Goal: Information Seeking & Learning: Learn about a topic

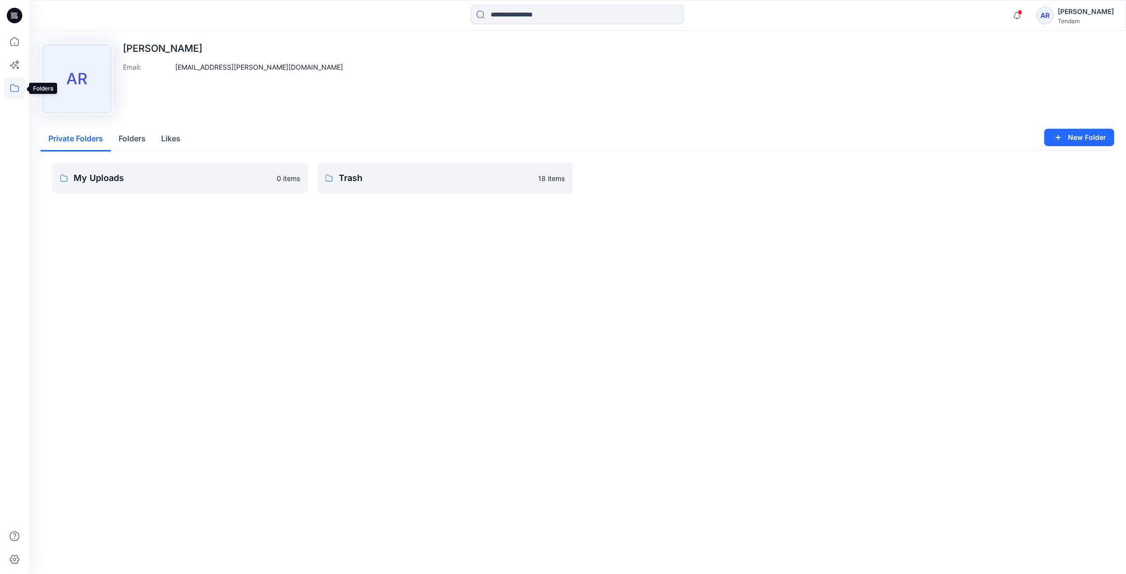
click at [7, 83] on icon at bounding box center [14, 87] width 21 height 21
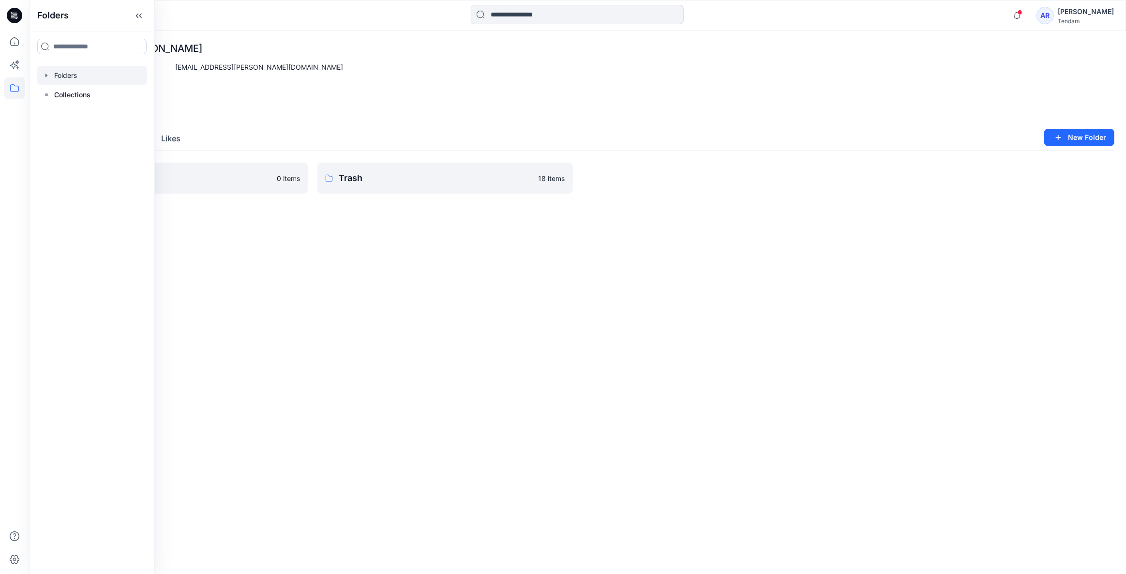
click at [74, 77] on div at bounding box center [92, 75] width 110 height 19
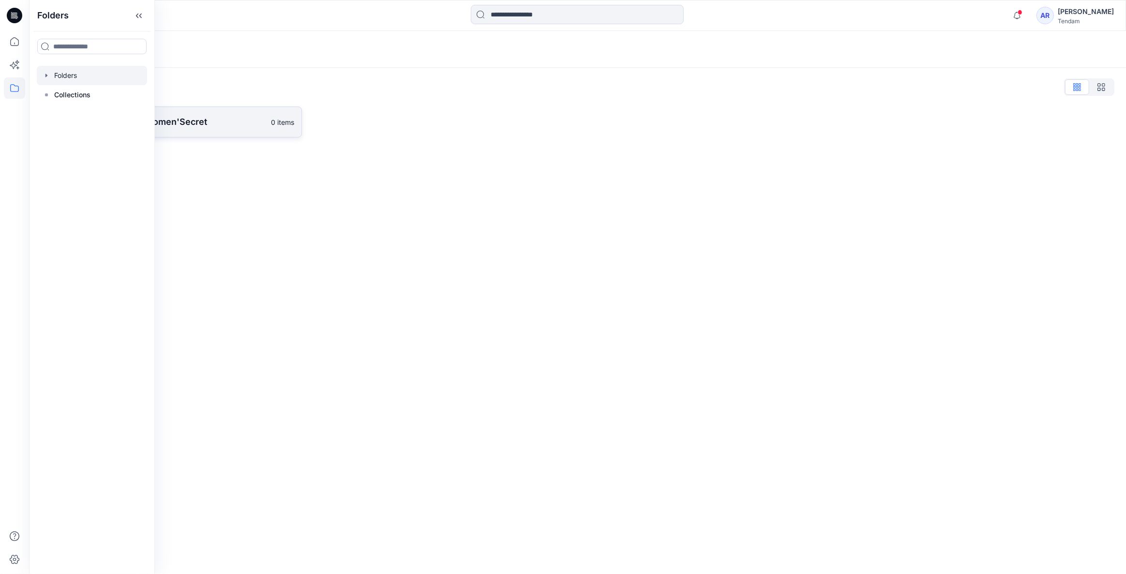
click at [211, 113] on link "[PERSON_NAME] - Women'Secret 0 items" at bounding box center [171, 121] width 261 height 31
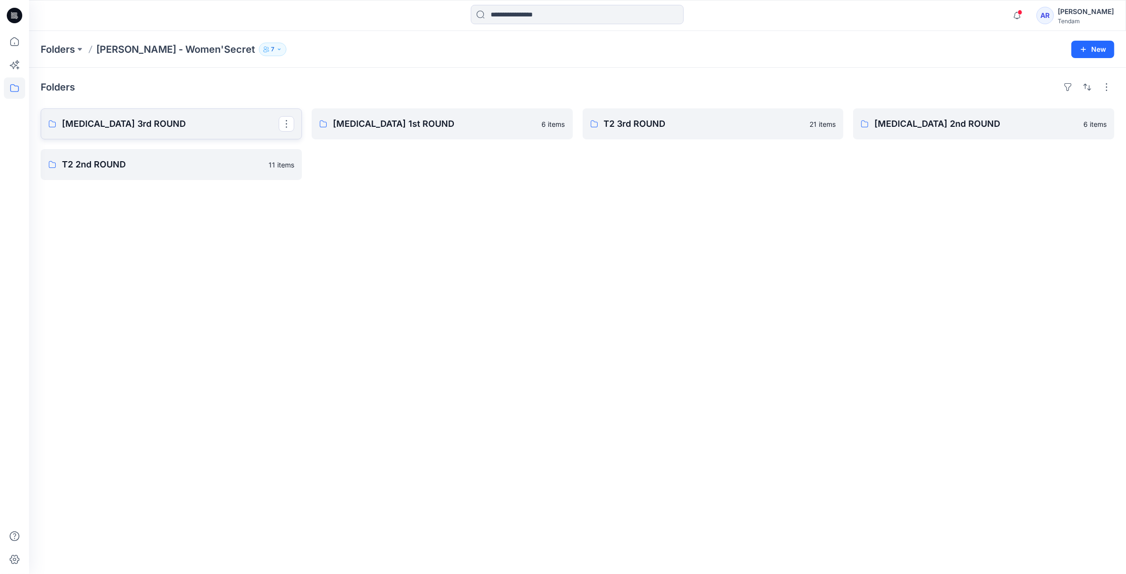
click at [201, 128] on p "[MEDICAL_DATA] 3rd ROUND" at bounding box center [170, 124] width 217 height 14
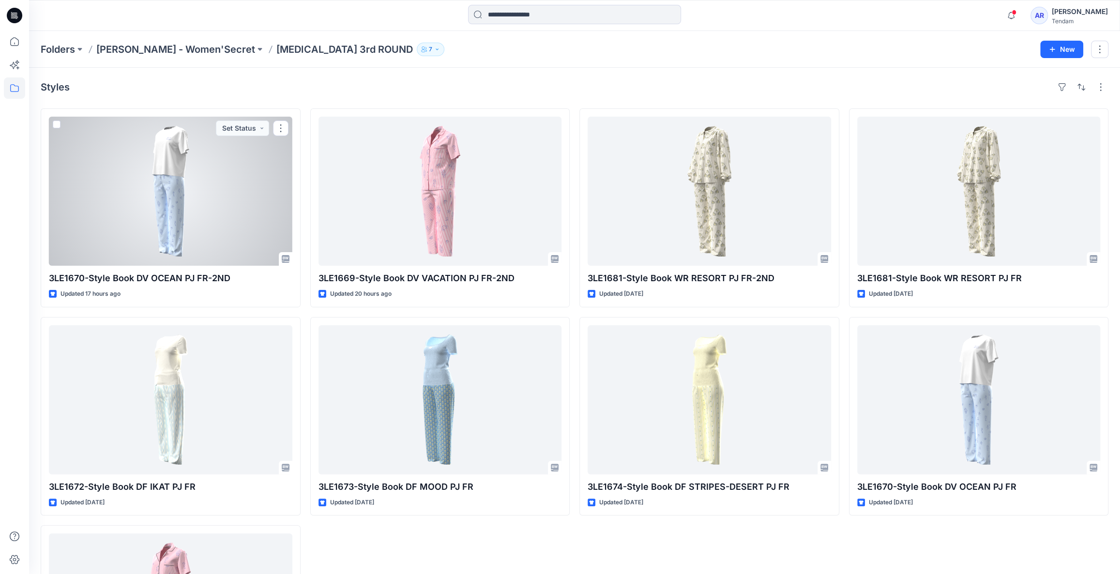
click at [180, 210] on div at bounding box center [170, 191] width 243 height 149
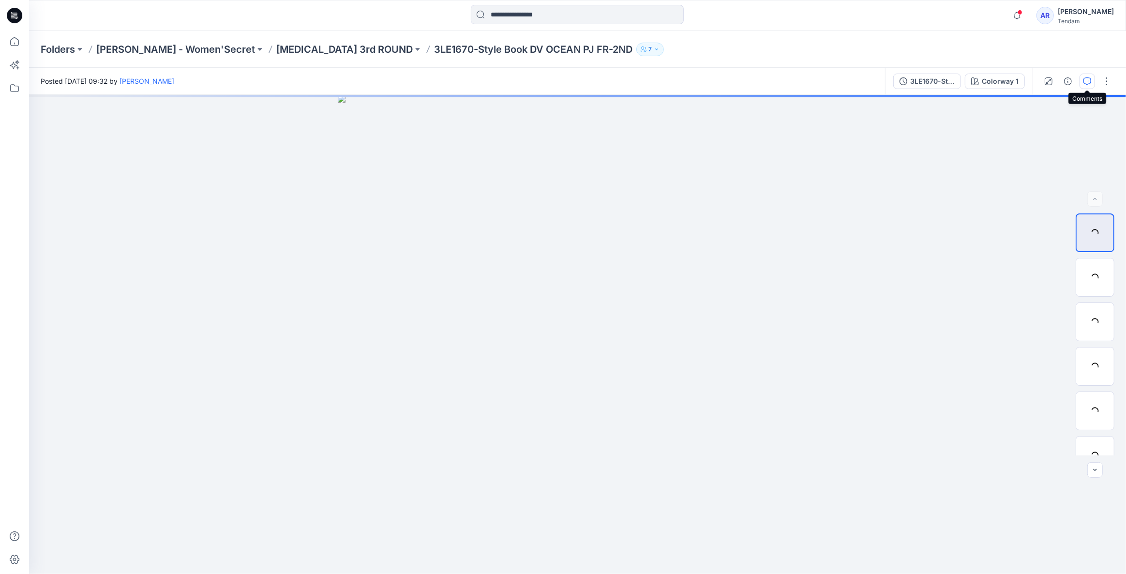
click at [1085, 82] on icon "button" at bounding box center [1087, 81] width 8 height 8
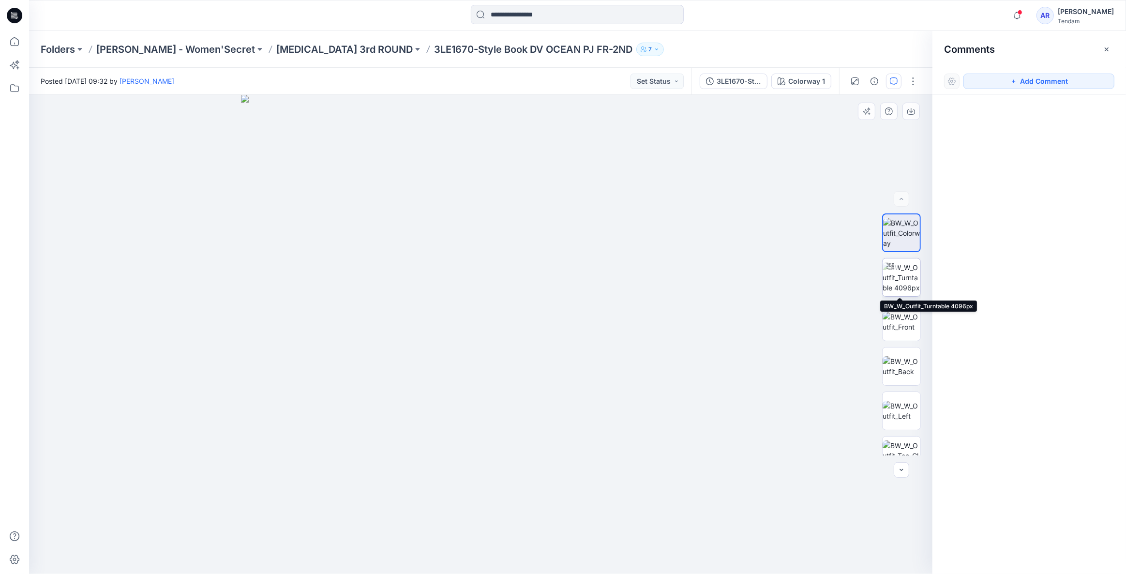
click at [897, 285] on img at bounding box center [902, 277] width 38 height 30
click at [276, 46] on p "[MEDICAL_DATA] 3rd ROUND" at bounding box center [344, 50] width 136 height 14
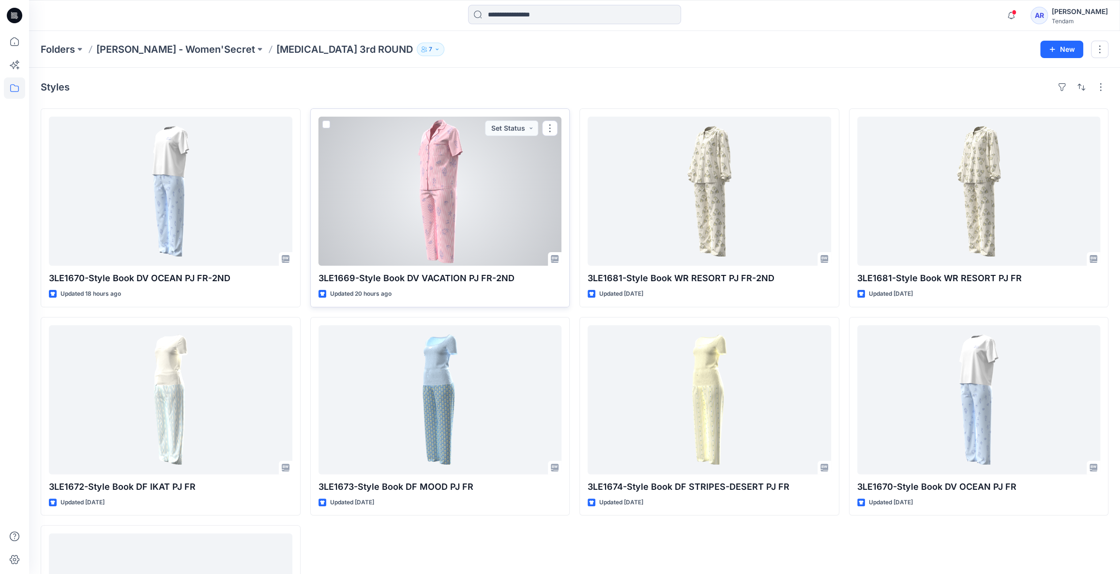
click at [416, 254] on div at bounding box center [439, 191] width 243 height 149
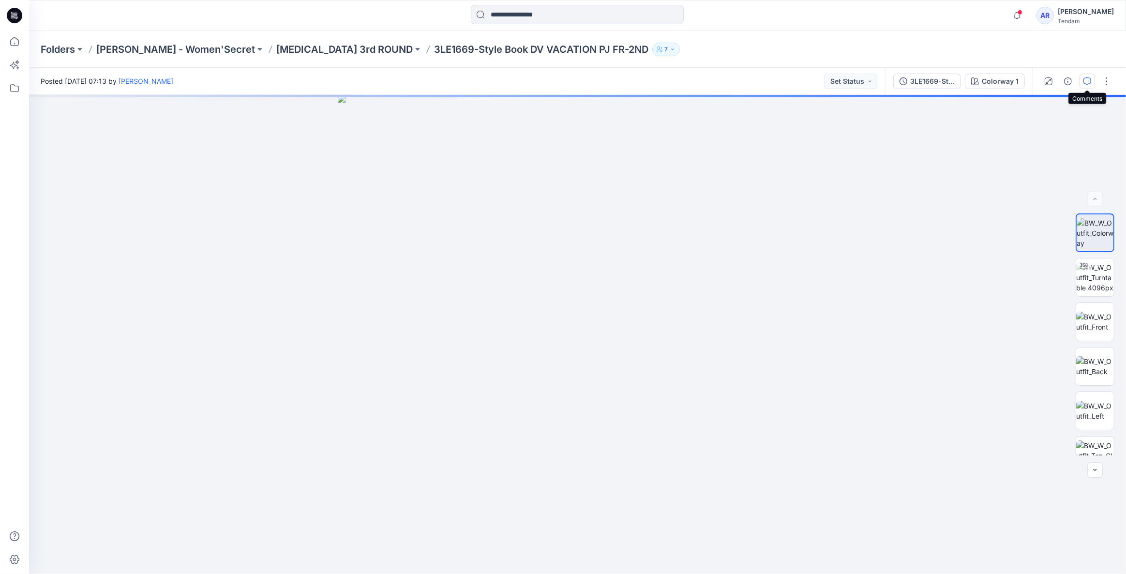
click at [1082, 86] on button "button" at bounding box center [1086, 81] width 15 height 15
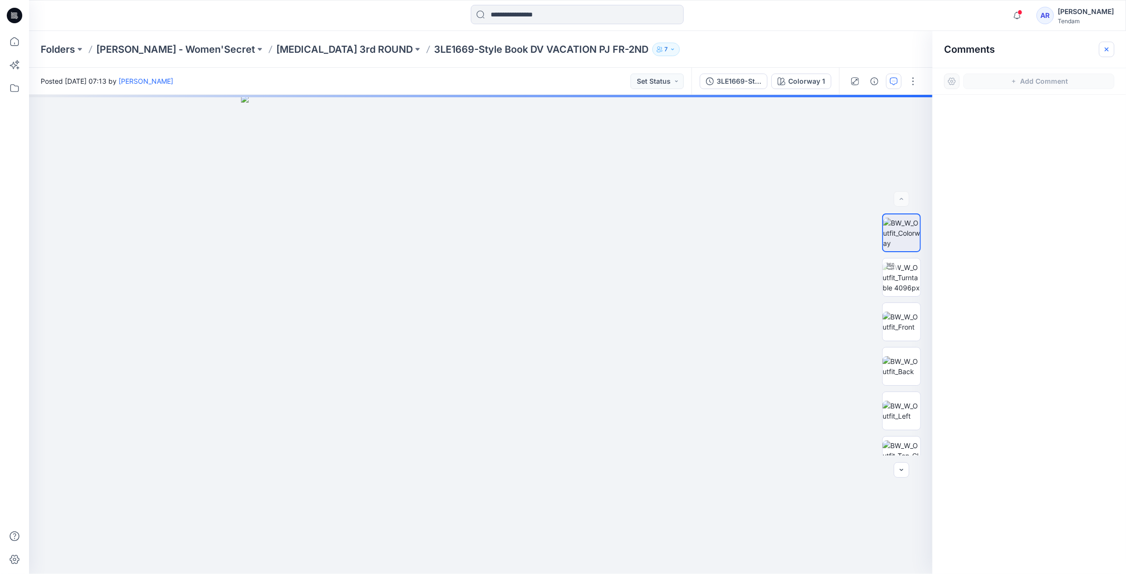
click at [1102, 50] on button "button" at bounding box center [1106, 49] width 15 height 15
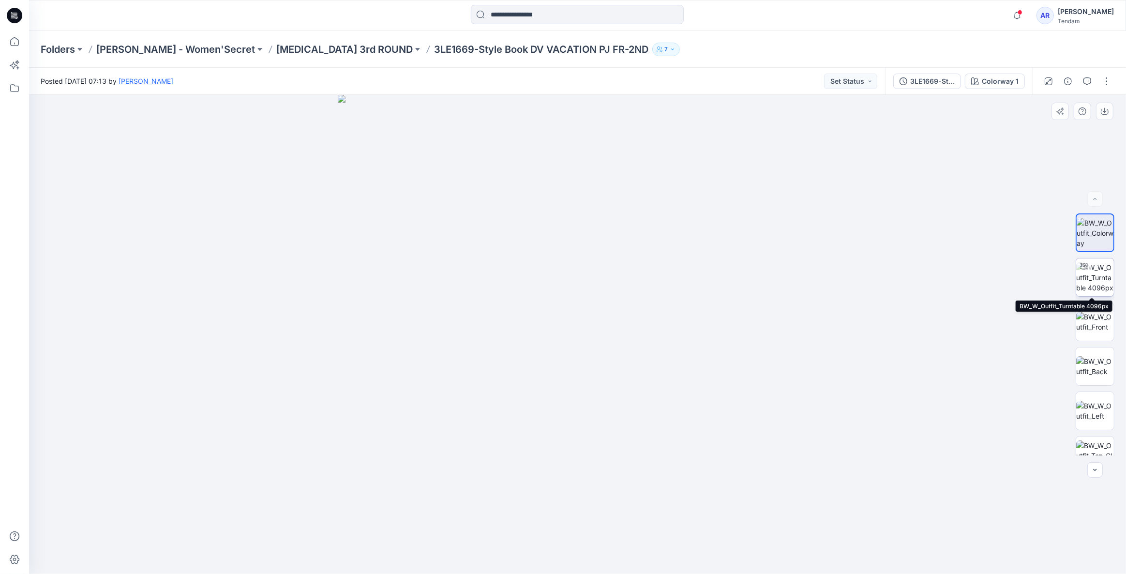
click at [1092, 285] on img at bounding box center [1095, 277] width 38 height 30
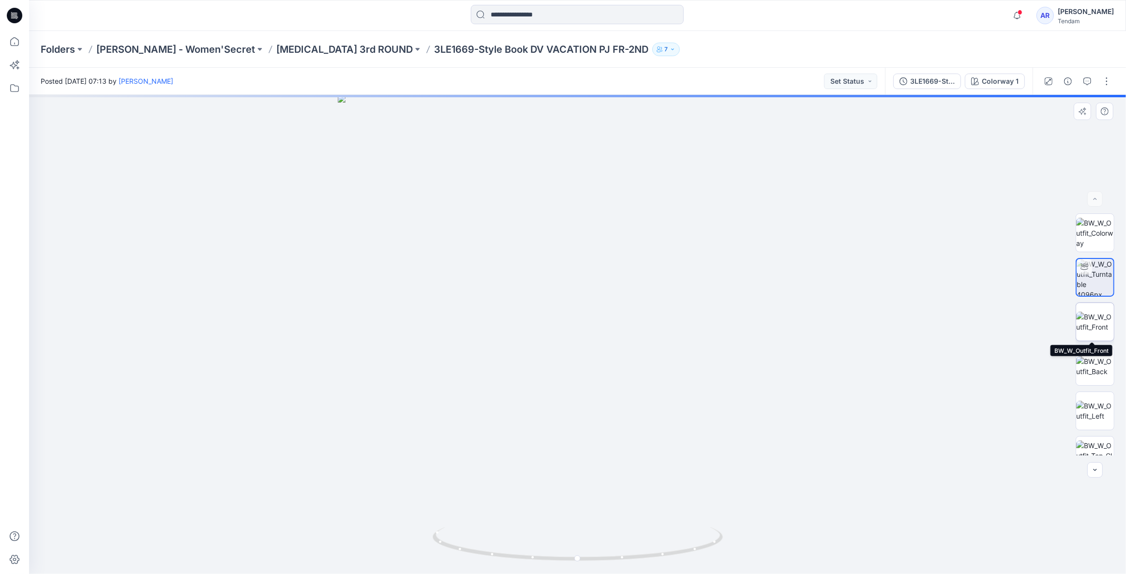
click at [1097, 329] on img at bounding box center [1095, 322] width 38 height 20
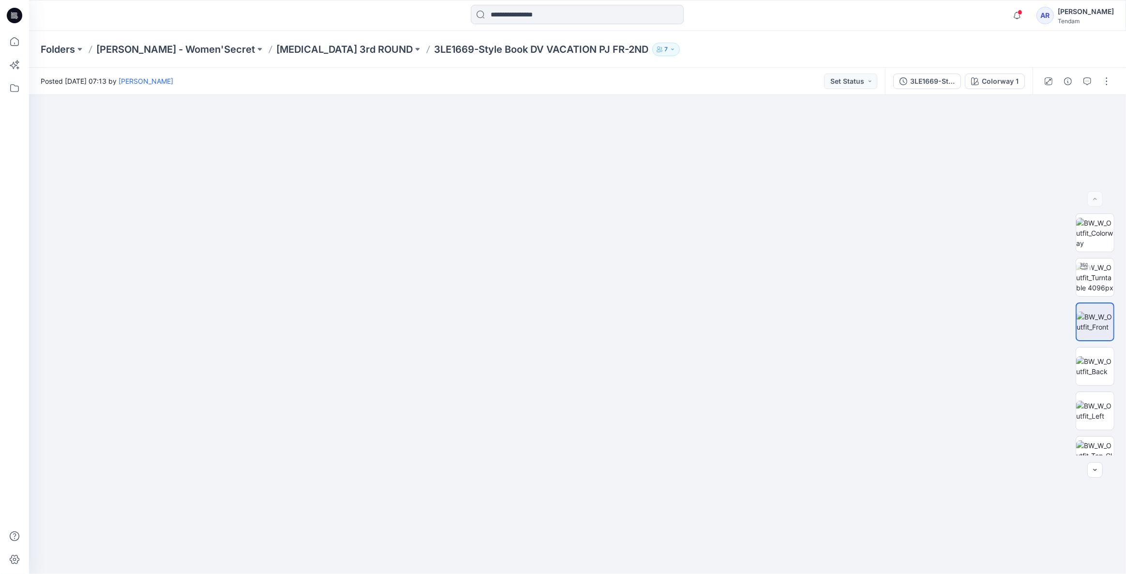
drag, startPoint x: 614, startPoint y: 293, endPoint x: 562, endPoint y: 584, distance: 294.8
drag, startPoint x: 580, startPoint y: 430, endPoint x: 581, endPoint y: 454, distance: 24.7
click at [288, 49] on p "[MEDICAL_DATA] 3rd ROUND" at bounding box center [344, 50] width 136 height 14
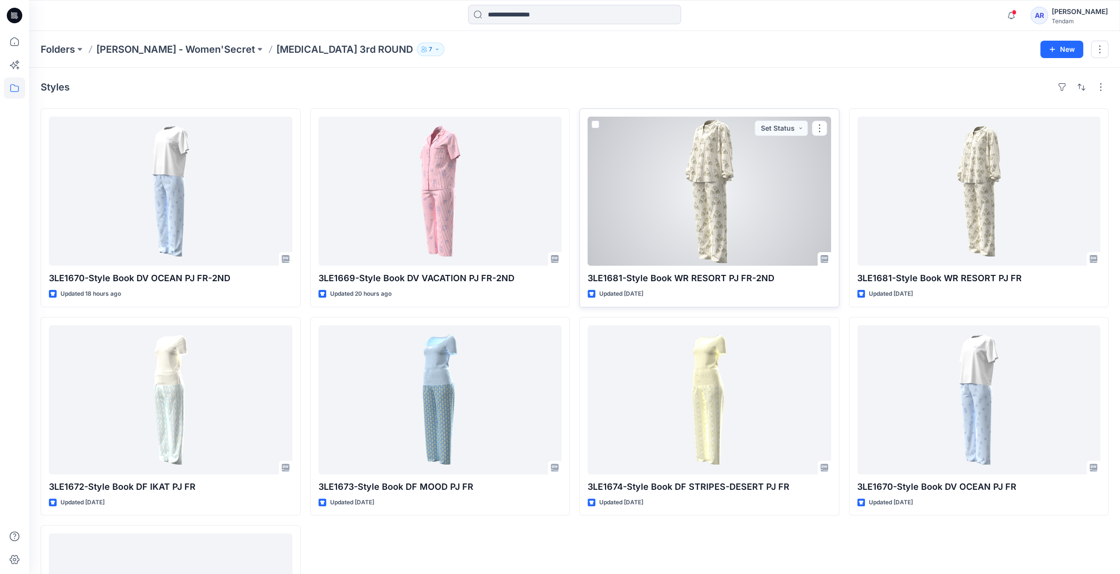
click at [731, 175] on div at bounding box center [708, 191] width 243 height 149
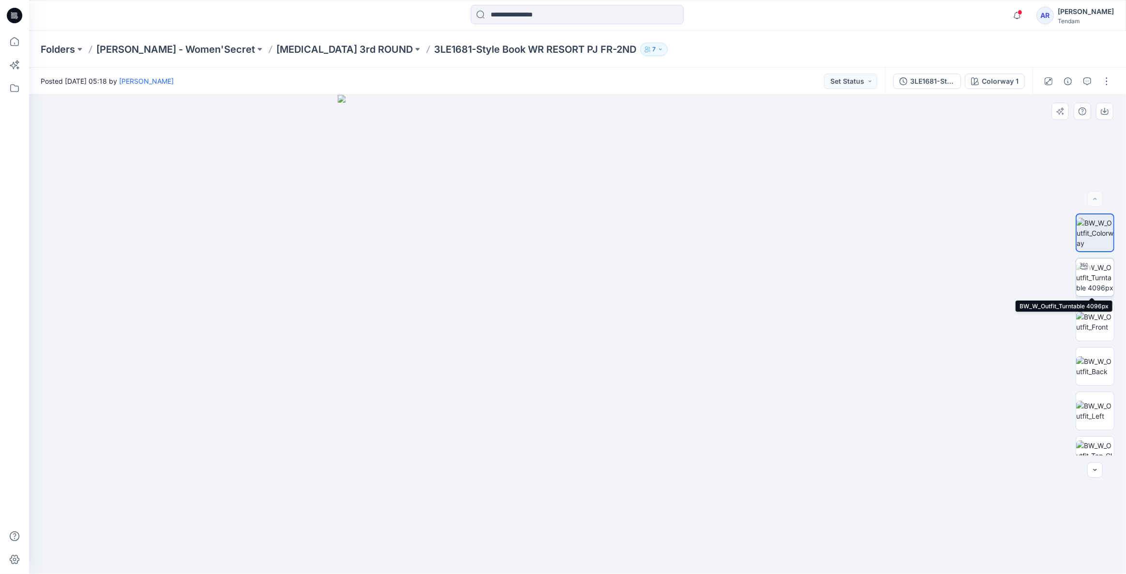
click at [1090, 270] on img at bounding box center [1095, 277] width 38 height 30
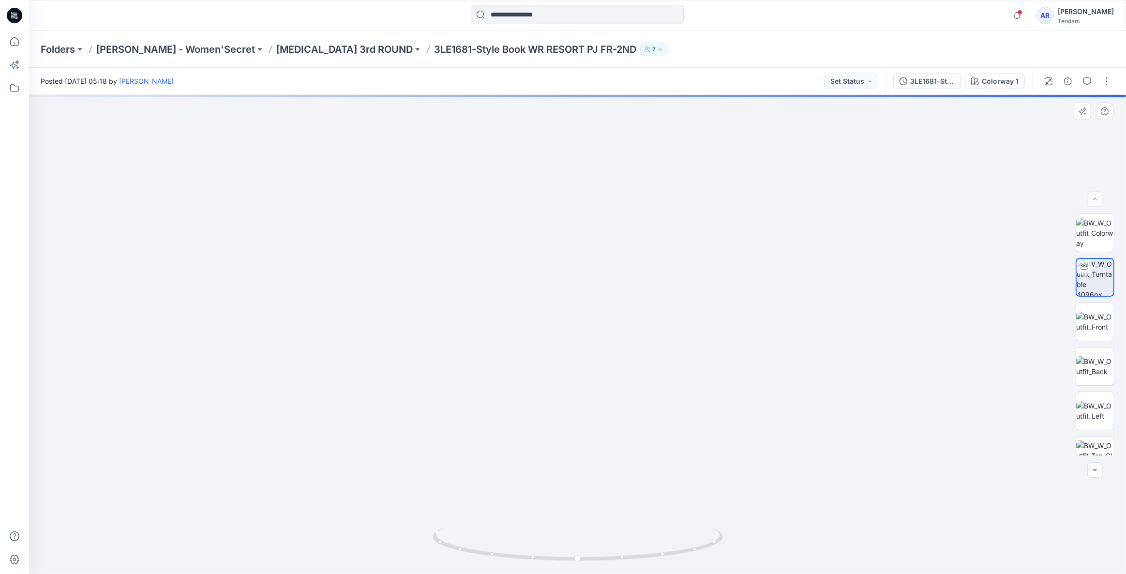
drag, startPoint x: 568, startPoint y: 292, endPoint x: 549, endPoint y: 328, distance: 40.7
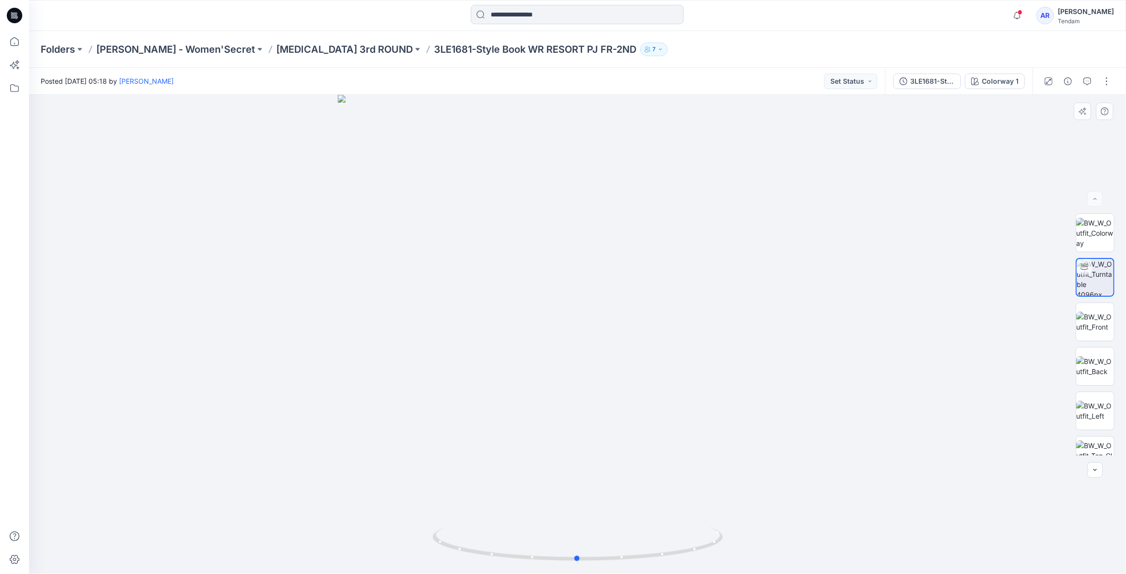
drag, startPoint x: 370, startPoint y: 240, endPoint x: 869, endPoint y: 232, distance: 499.4
click at [869, 232] on div at bounding box center [577, 334] width 1097 height 479
click at [276, 46] on p "[MEDICAL_DATA] 3rd ROUND" at bounding box center [344, 50] width 136 height 14
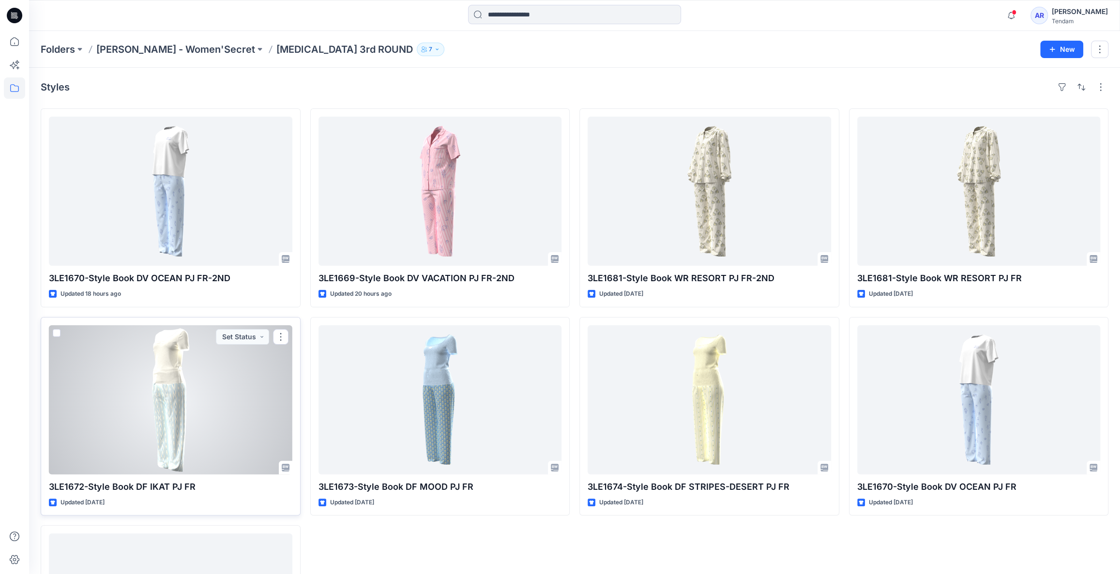
click at [227, 390] on div at bounding box center [170, 399] width 243 height 149
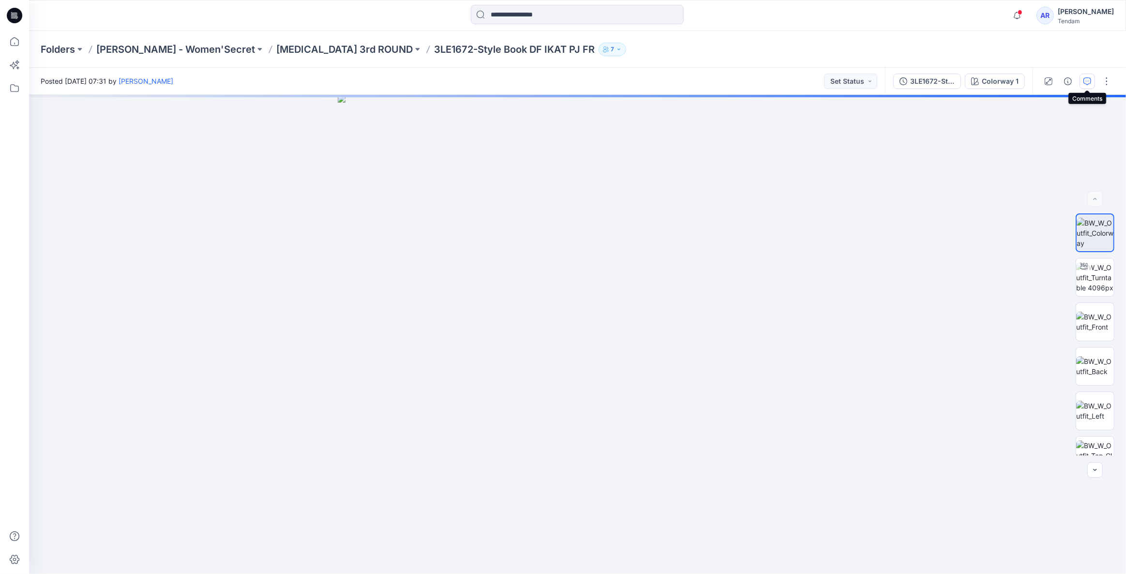
click at [1088, 82] on icon "button" at bounding box center [1087, 81] width 8 height 8
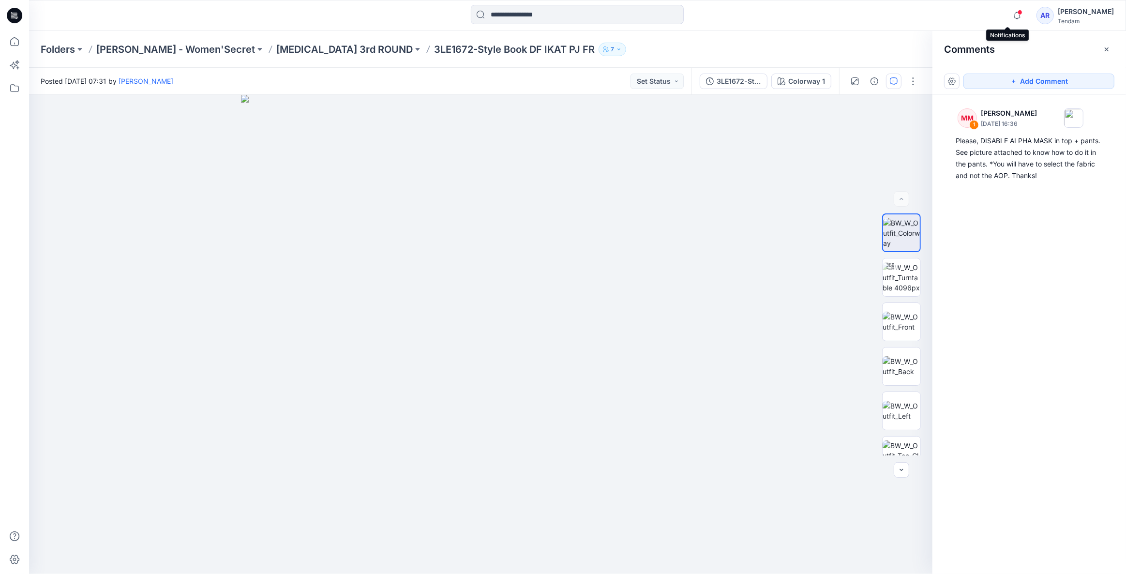
click at [1018, 10] on span at bounding box center [1020, 12] width 5 height 5
click at [1110, 325] on div "MM 1 [PERSON_NAME] [DATE] 16:36 Please, DISABLE ALPHA MASK in top + pants. See …" at bounding box center [1029, 316] width 194 height 443
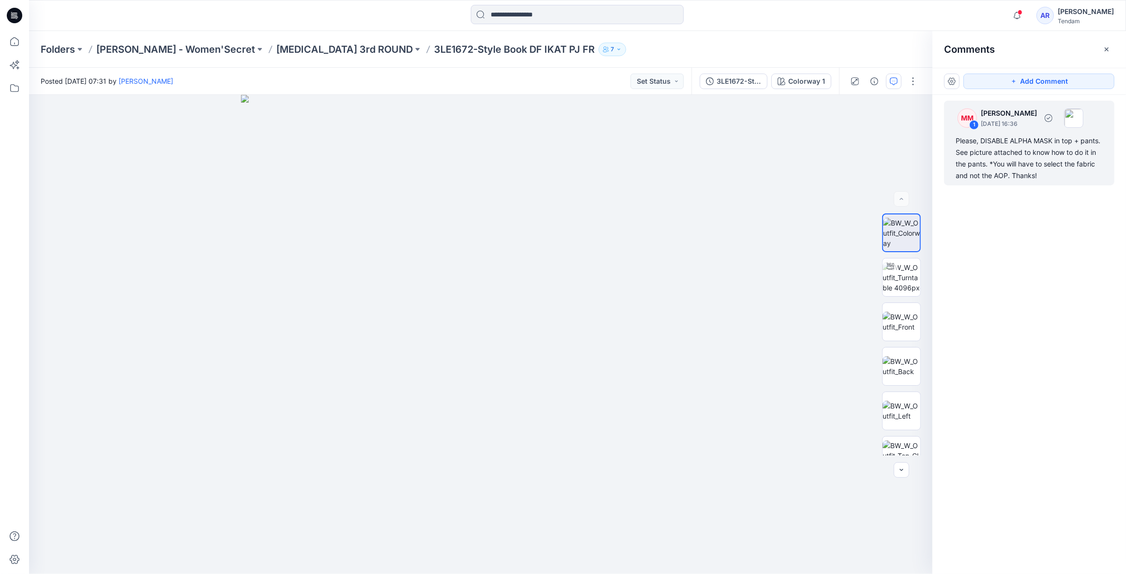
click at [1039, 178] on div "Please, DISABLE ALPHA MASK in top + pants. See picture attached to know how to …" at bounding box center [1029, 158] width 147 height 46
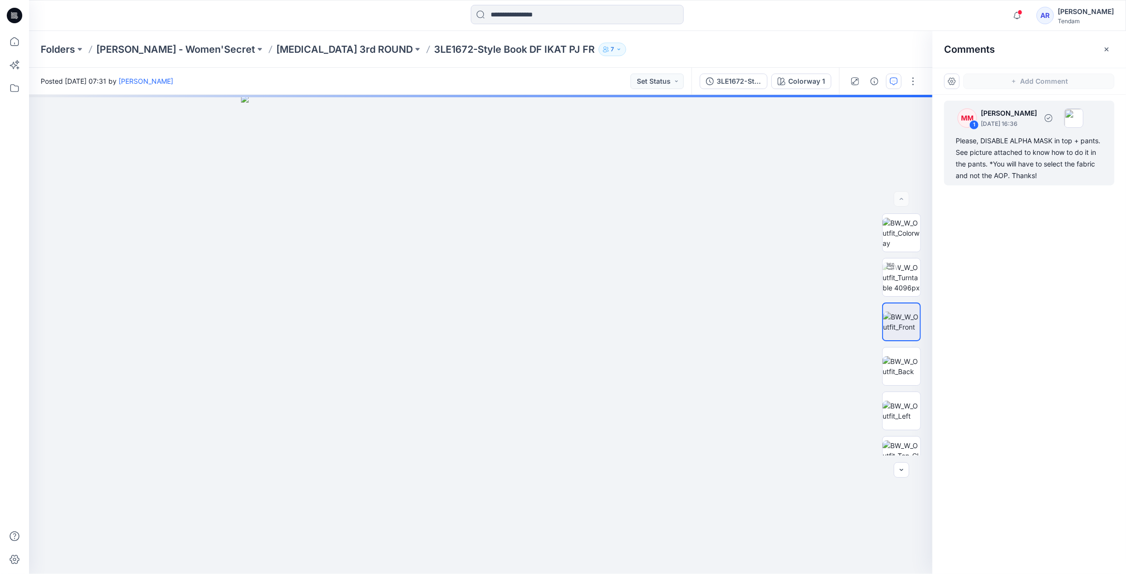
click at [977, 165] on div "Please, DISABLE ALPHA MASK in top + pants. See picture attached to know how to …" at bounding box center [1029, 158] width 147 height 46
click at [1033, 143] on div "Please, DISABLE ALPHA MASK in top + pants. See picture attached to know how to …" at bounding box center [1029, 158] width 147 height 46
click at [974, 121] on div "1" at bounding box center [974, 125] width 10 height 10
click at [1037, 111] on p "[PERSON_NAME]" at bounding box center [1009, 113] width 56 height 12
click at [898, 264] on img at bounding box center [902, 277] width 38 height 30
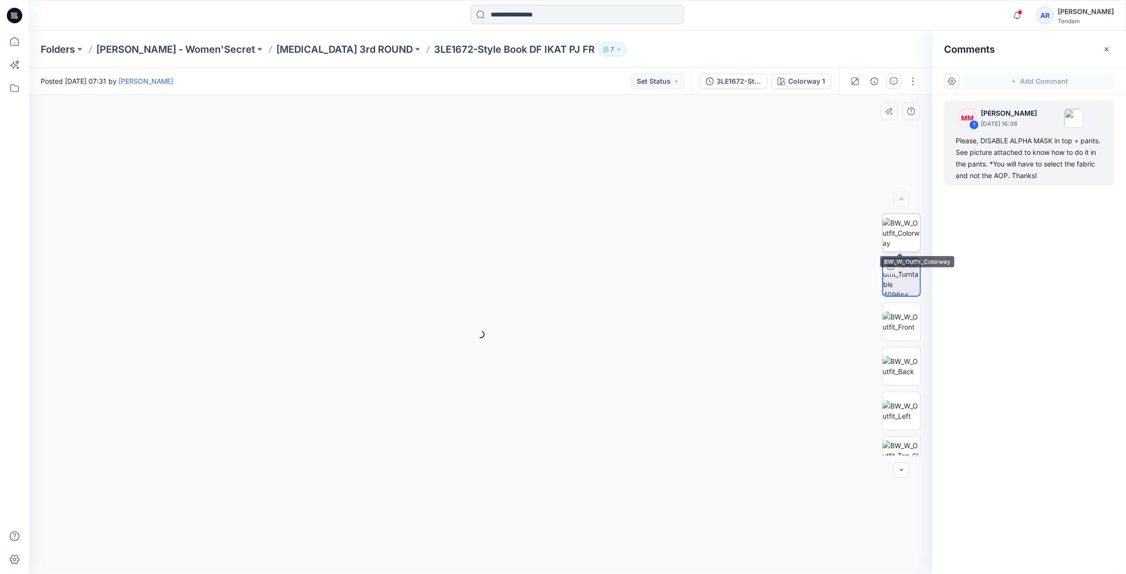
click at [899, 246] on img at bounding box center [902, 233] width 38 height 30
click at [989, 173] on div "Please, DISABLE ALPHA MASK in top + pants. See picture attached to know how to …" at bounding box center [1029, 158] width 147 height 46
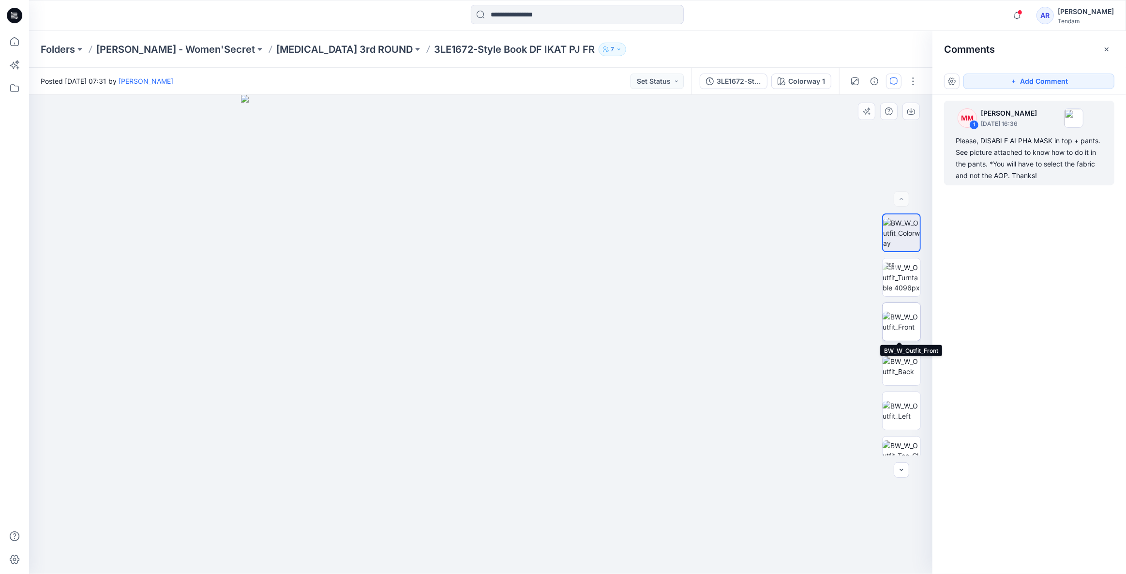
click at [894, 332] on img at bounding box center [902, 322] width 38 height 20
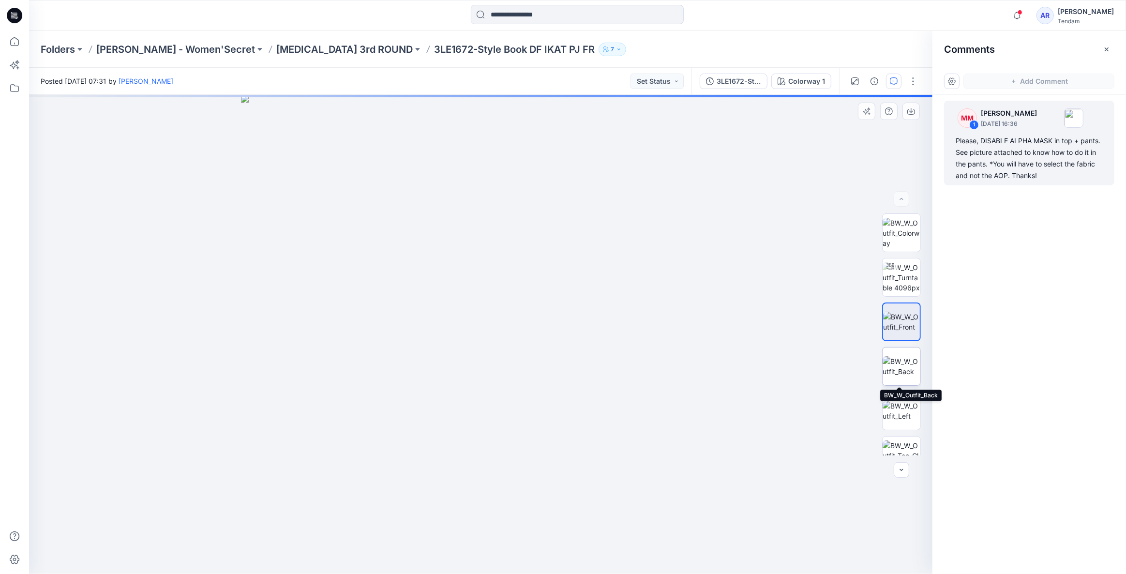
click at [896, 365] on img at bounding box center [902, 366] width 38 height 20
click at [997, 165] on div "Please, DISABLE ALPHA MASK in top + pants. See picture attached to know how to …" at bounding box center [1029, 158] width 147 height 46
click at [897, 274] on img at bounding box center [902, 277] width 38 height 30
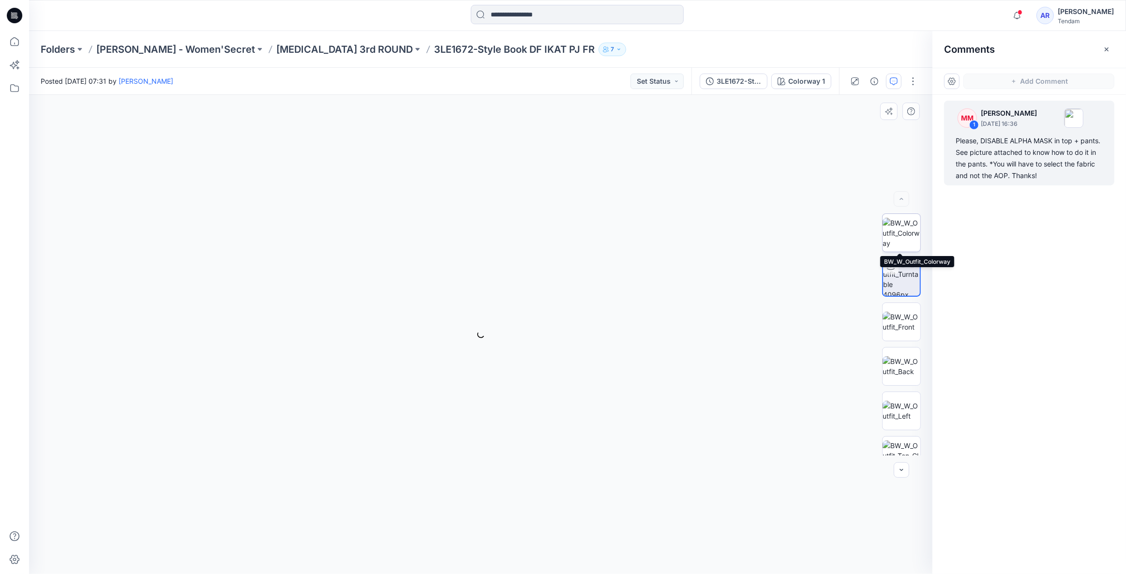
click at [898, 226] on img at bounding box center [902, 233] width 38 height 30
click at [1008, 135] on div "Please, DISABLE ALPHA MASK in top + pants. See picture attached to know how to …" at bounding box center [1029, 158] width 147 height 46
click at [1004, 146] on div "Please, DISABLE ALPHA MASK in top + pants. See picture attached to know how to …" at bounding box center [1029, 158] width 147 height 46
click at [999, 160] on div "Please, DISABLE ALPHA MASK in top + pants. See picture attached to know how to …" at bounding box center [1029, 158] width 147 height 46
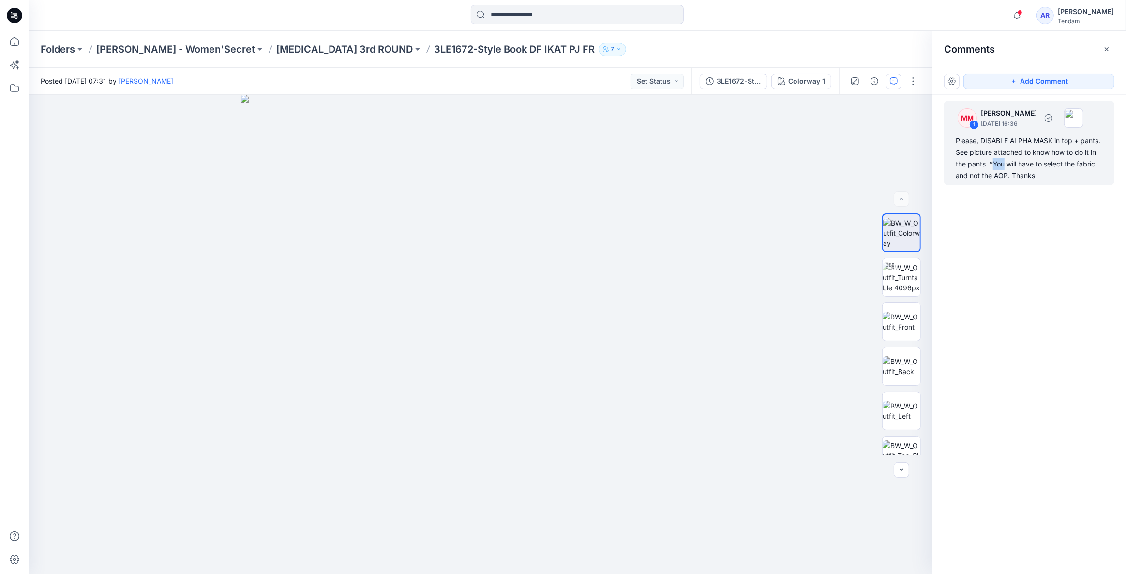
click at [998, 160] on div "Please, DISABLE ALPHA MASK in top + pants. See picture attached to know how to …" at bounding box center [1029, 158] width 147 height 46
click at [973, 160] on div "Please, DISABLE ALPHA MASK in top + pants. See picture attached to know how to …" at bounding box center [1029, 158] width 147 height 46
click at [276, 50] on p "[MEDICAL_DATA] 3rd ROUND" at bounding box center [344, 50] width 136 height 14
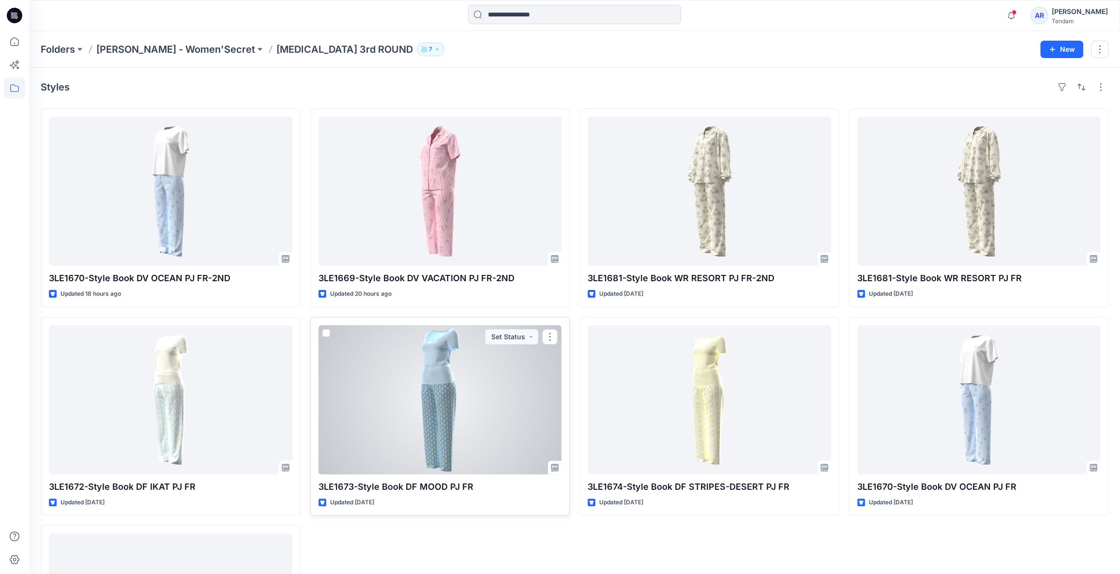
click at [436, 408] on div at bounding box center [439, 399] width 243 height 149
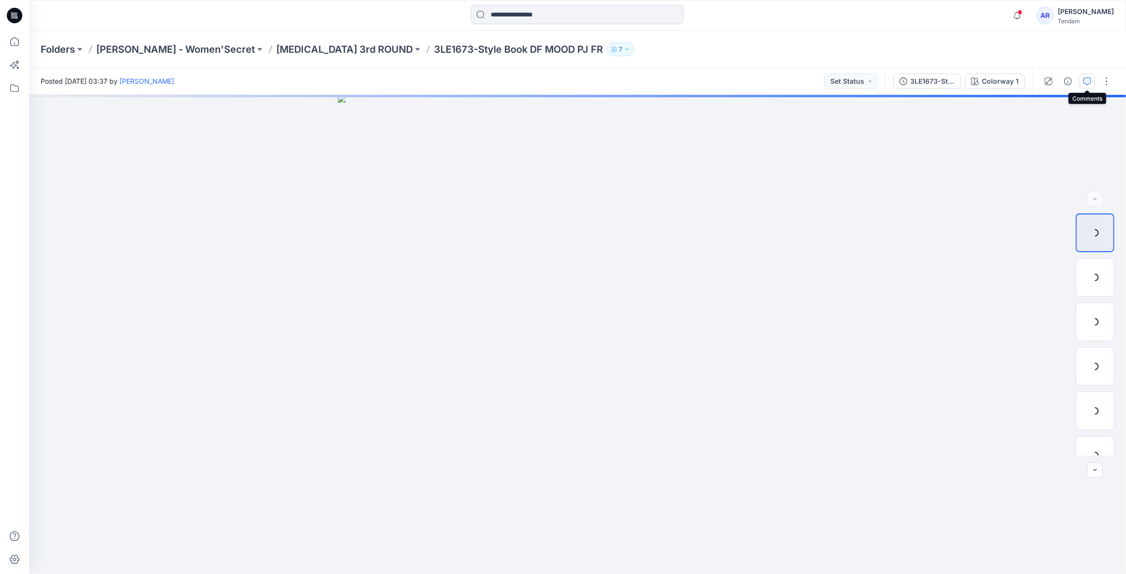
click at [1083, 77] on button "button" at bounding box center [1086, 81] width 15 height 15
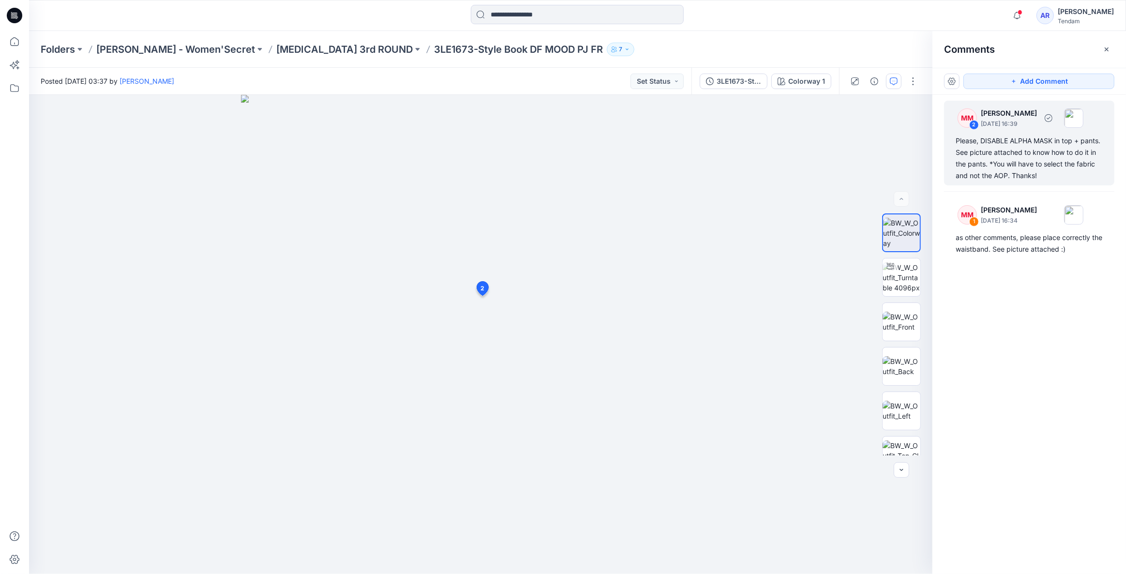
click at [1040, 145] on div "Please, DISABLE ALPHA MASK in top + pants. See picture attached to know how to …" at bounding box center [1029, 158] width 147 height 46
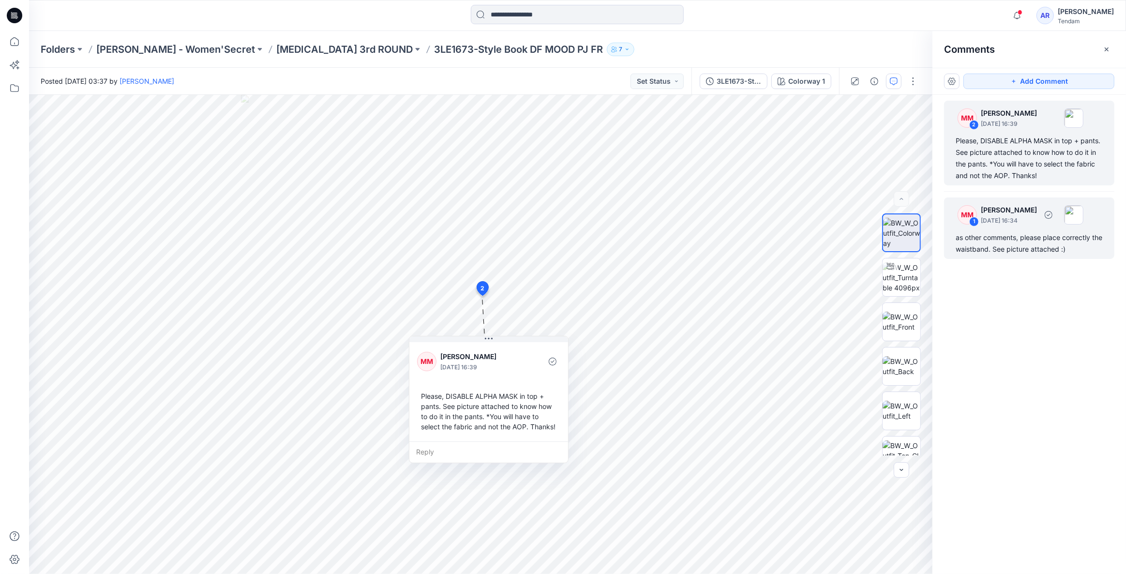
click at [1054, 240] on div "as other comments, please place correctly the waistband. See picture attached :)" at bounding box center [1029, 243] width 147 height 23
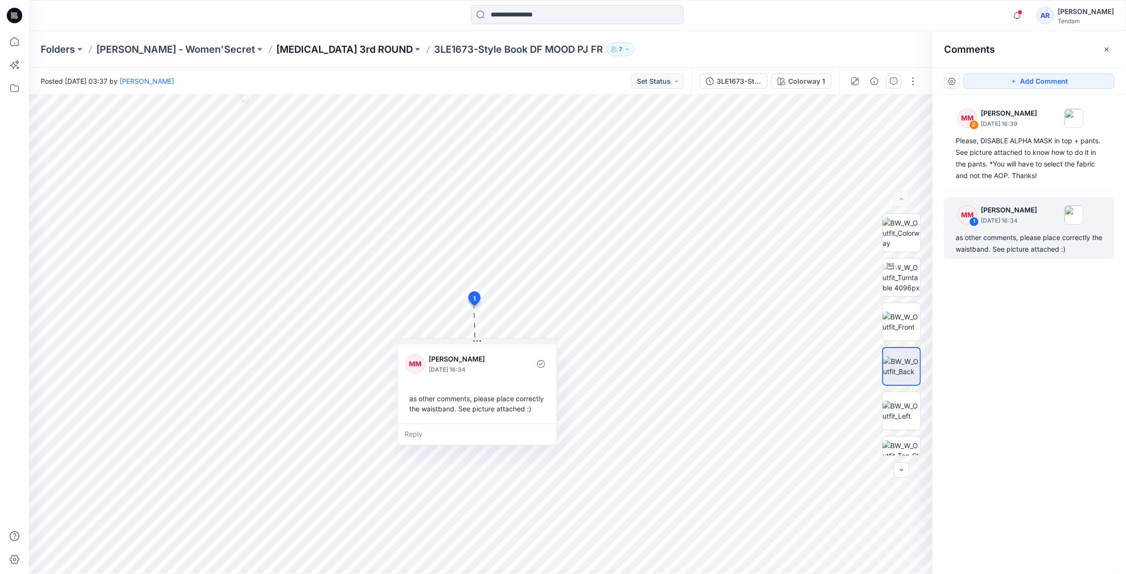
click at [284, 53] on p "[MEDICAL_DATA] 3rd ROUND" at bounding box center [344, 50] width 136 height 14
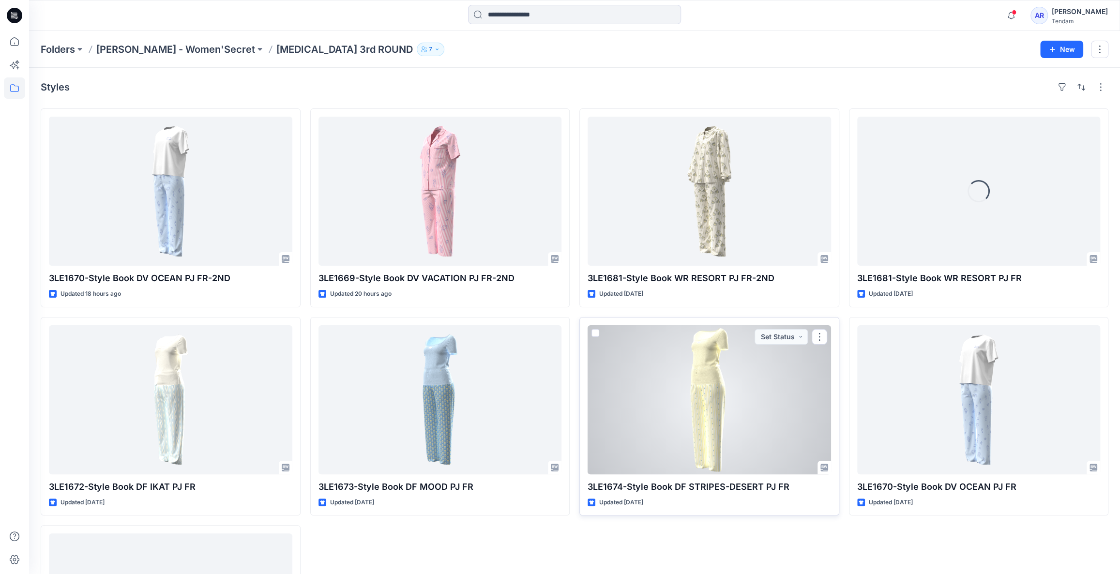
click at [708, 433] on div at bounding box center [708, 399] width 243 height 149
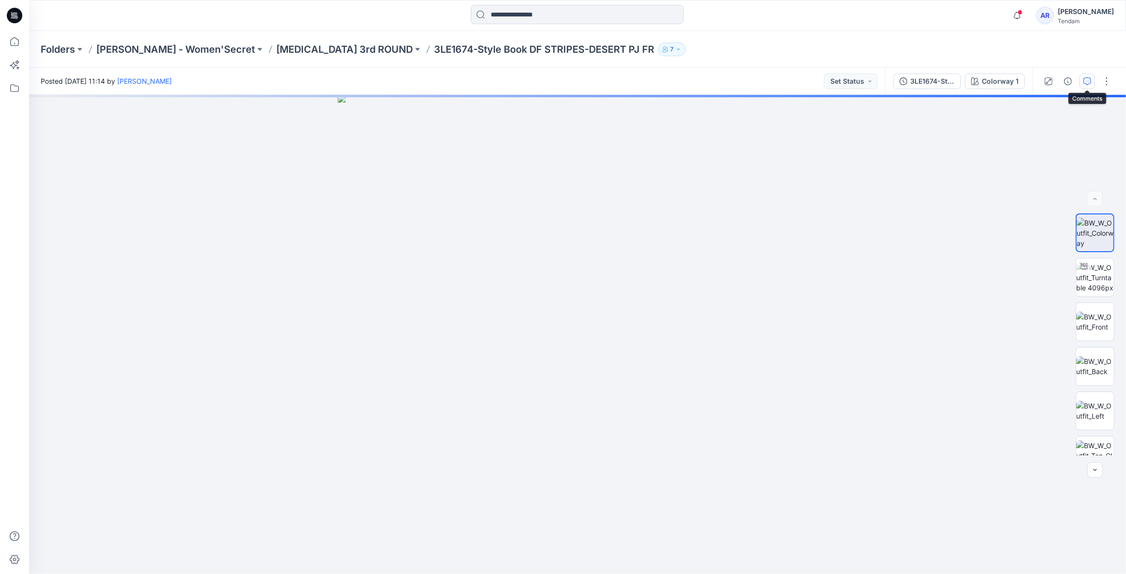
click at [1091, 78] on icon "button" at bounding box center [1087, 81] width 8 height 8
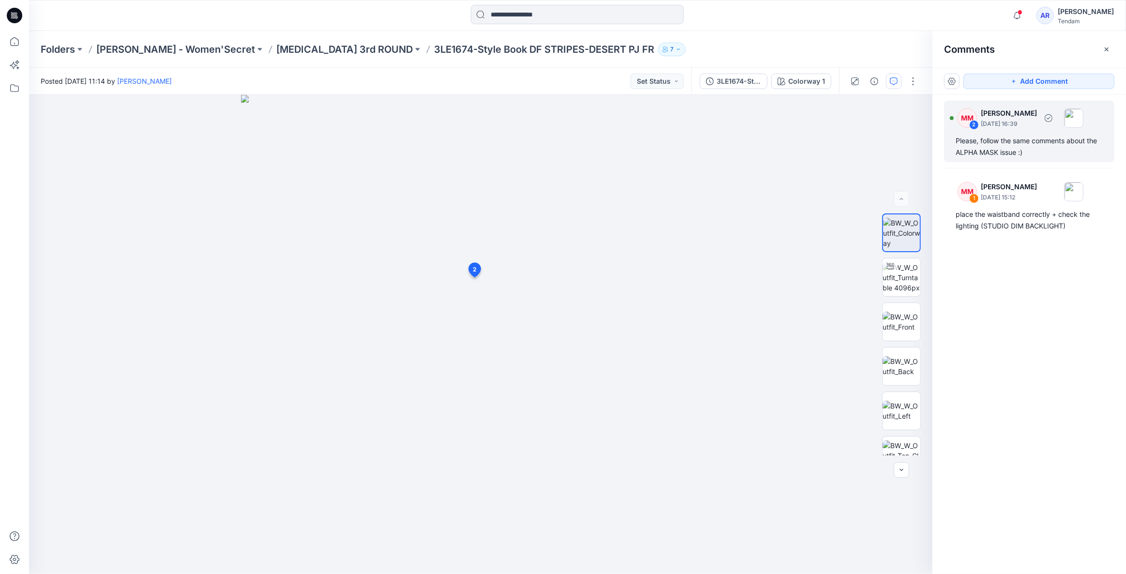
click at [1032, 145] on div "Please, follow the same comments about the ALPHA MASK issue :)" at bounding box center [1029, 146] width 147 height 23
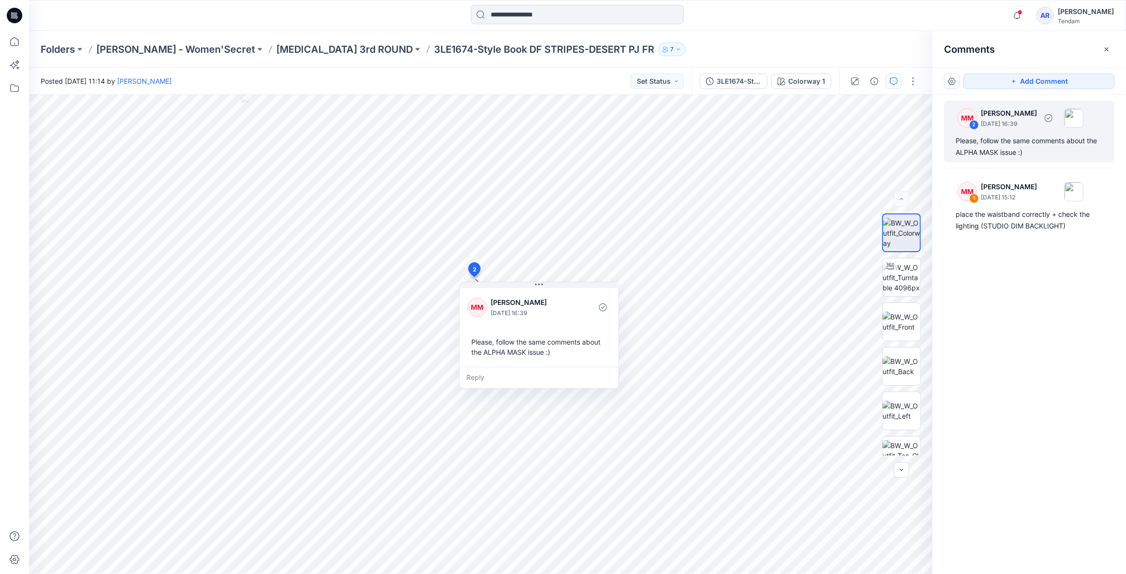
click at [994, 140] on div "Please, follow the same comments about the ALPHA MASK issue :)" at bounding box center [1029, 146] width 147 height 23
click at [994, 213] on div "place the waistband correctly + check the lighting (STUDIO DIM BACKLIGHT)" at bounding box center [1029, 220] width 147 height 23
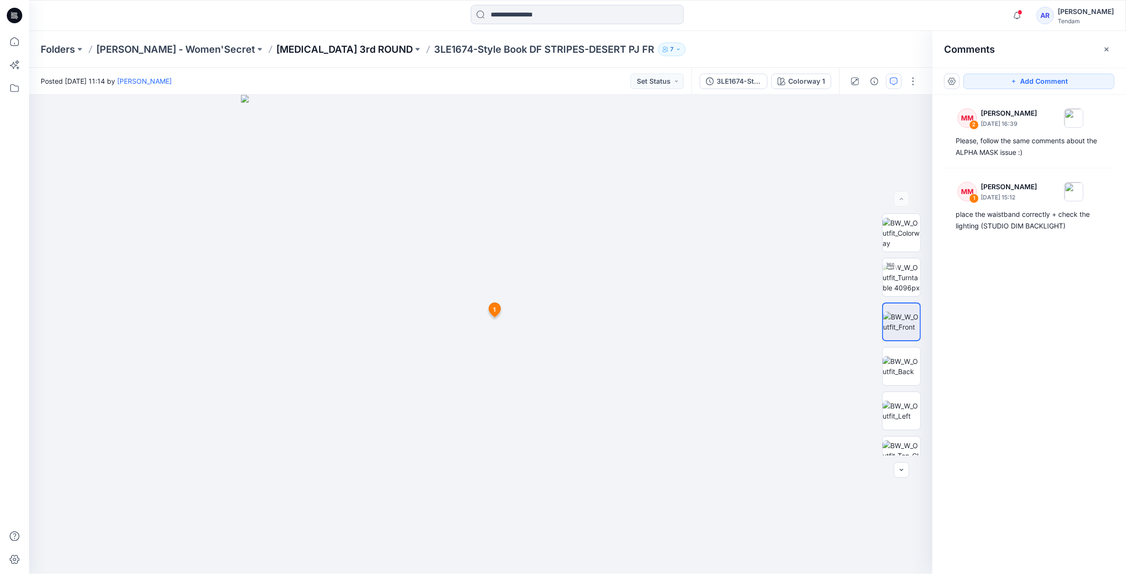
click at [276, 49] on p "[MEDICAL_DATA] 3rd ROUND" at bounding box center [344, 50] width 136 height 14
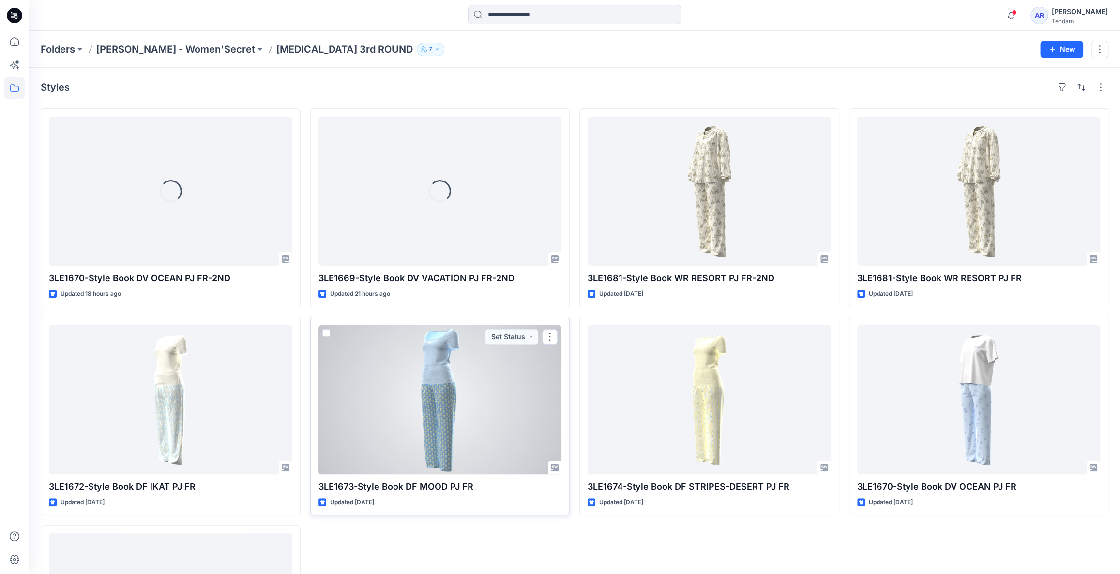
click at [445, 393] on div at bounding box center [439, 399] width 243 height 149
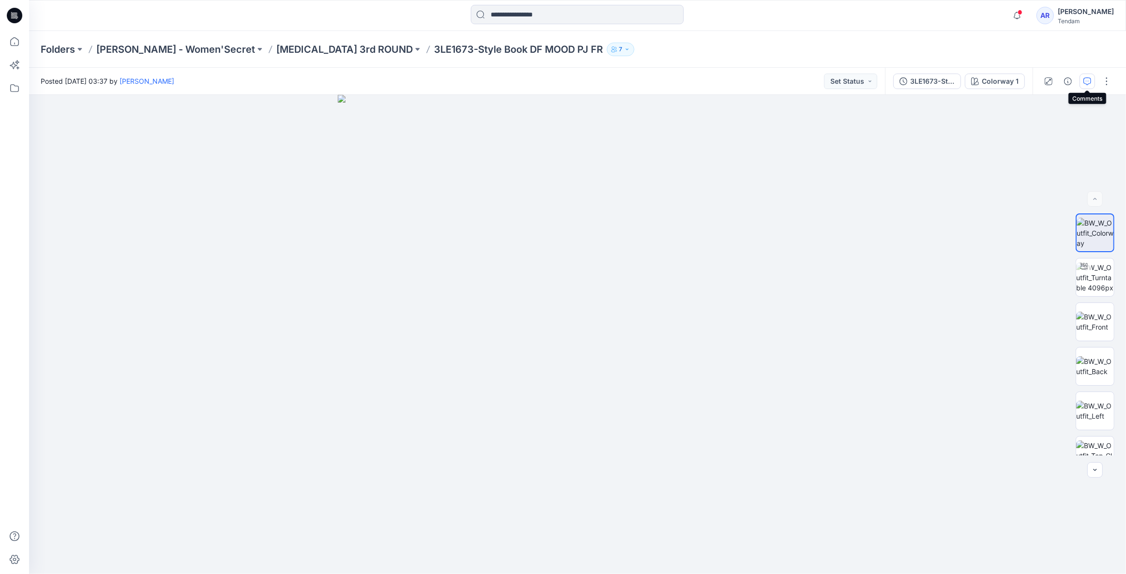
click at [1083, 75] on button "button" at bounding box center [1086, 81] width 15 height 15
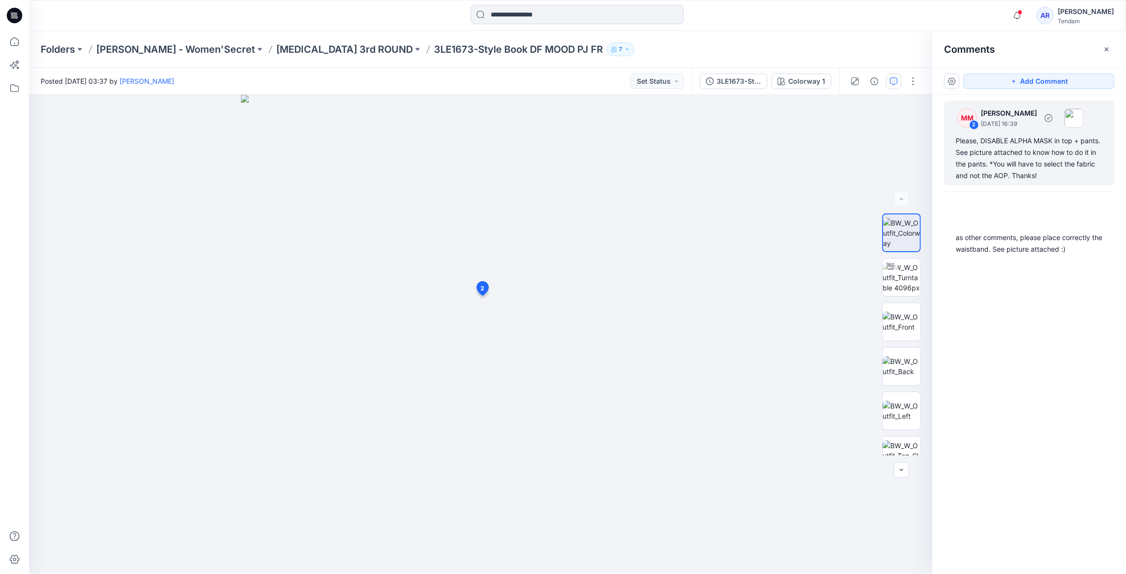
click at [1028, 139] on div "Please, DISABLE ALPHA MASK in top + pants. See picture attached to know how to …" at bounding box center [1029, 158] width 147 height 46
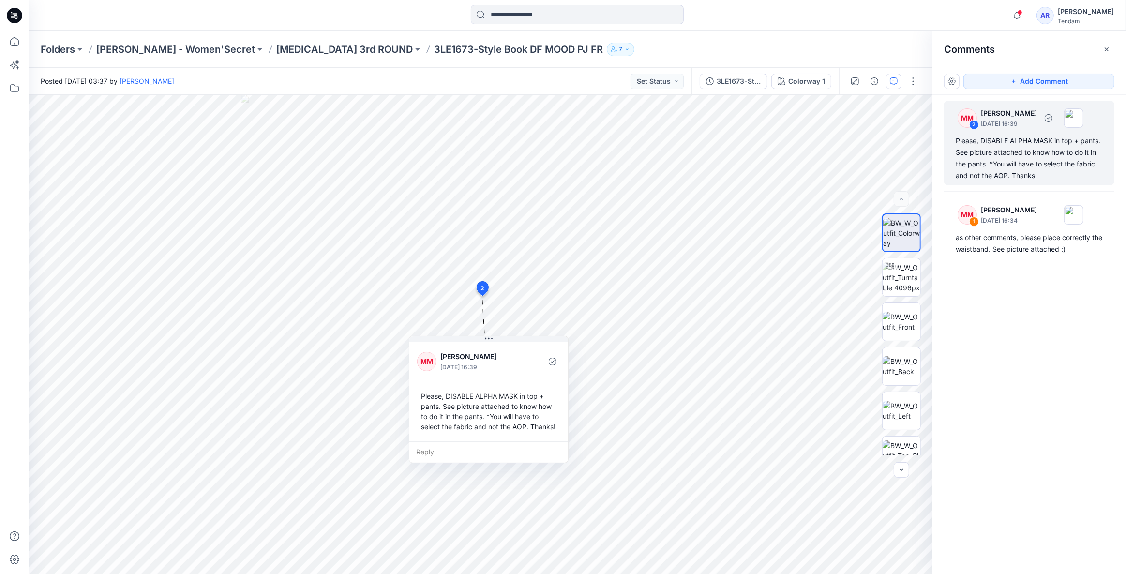
click at [1023, 141] on div "Please, DISABLE ALPHA MASK in top + pants. See picture attached to know how to …" at bounding box center [1029, 158] width 147 height 46
